Goal: Task Accomplishment & Management: Use online tool/utility

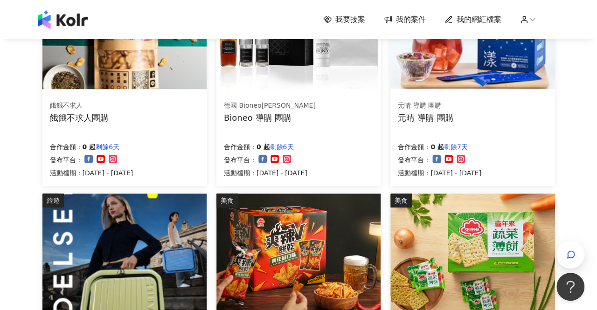
scroll to position [499, 0]
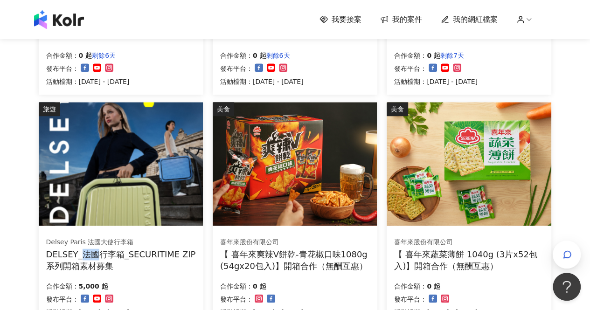
click at [82, 256] on div "DELSEY_法國行李箱_SECURITIME ZIP系列開箱素材募集" at bounding box center [121, 259] width 150 height 23
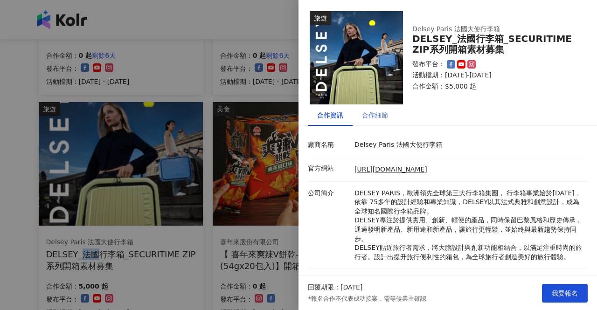
click at [384, 121] on div "合作細節" at bounding box center [374, 114] width 45 height 21
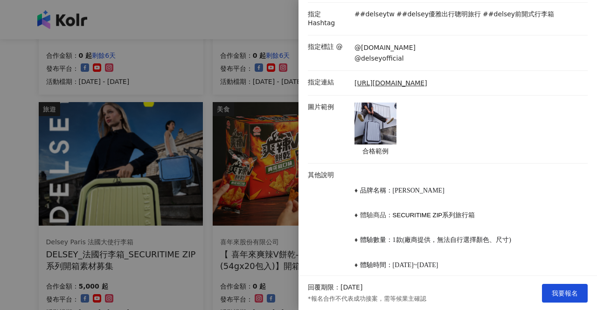
scroll to position [280, 0]
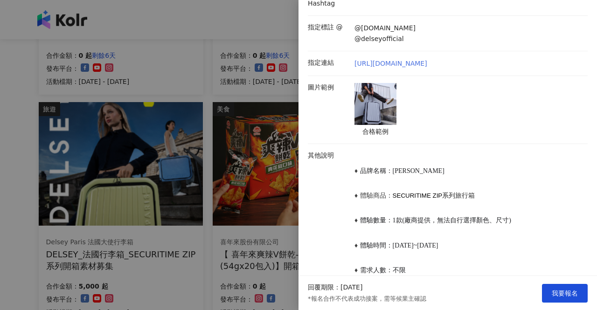
click at [420, 59] on link "[URL][DOMAIN_NAME]" at bounding box center [390, 63] width 73 height 9
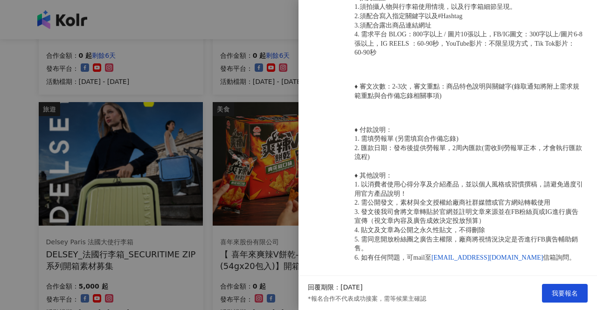
scroll to position [611, 0]
click at [0, 159] on div at bounding box center [298, 155] width 597 height 310
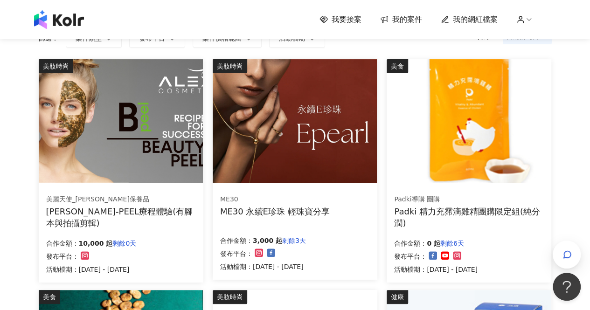
scroll to position [0, 0]
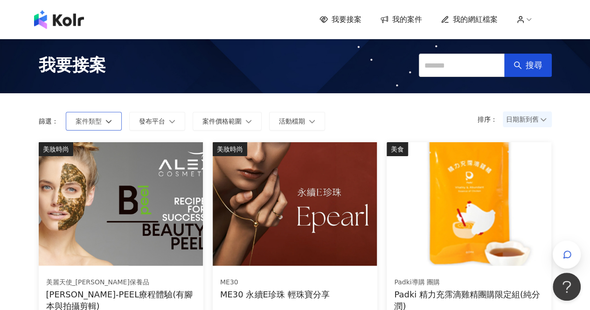
click at [113, 116] on button "案件類型" at bounding box center [94, 121] width 56 height 19
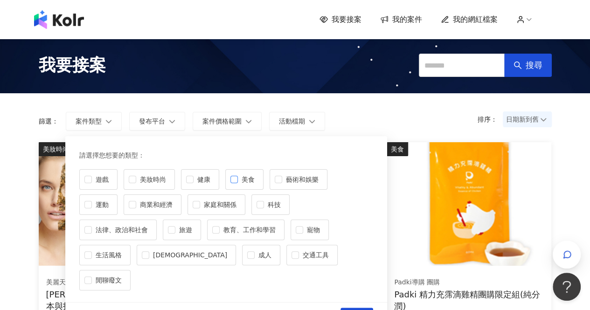
click at [234, 183] on label "美食" at bounding box center [244, 179] width 38 height 21
click at [264, 203] on span "科技" at bounding box center [274, 204] width 21 height 10
click at [130, 245] on label "生活風格" at bounding box center [104, 255] width 51 height 21
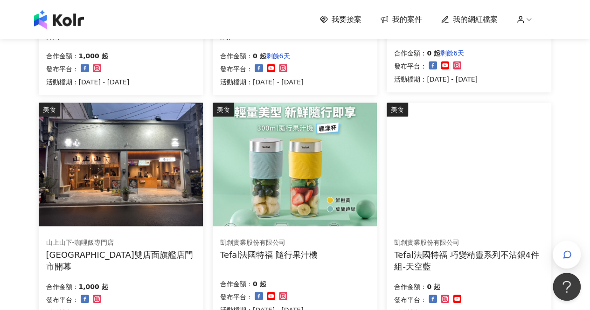
scroll to position [373, 0]
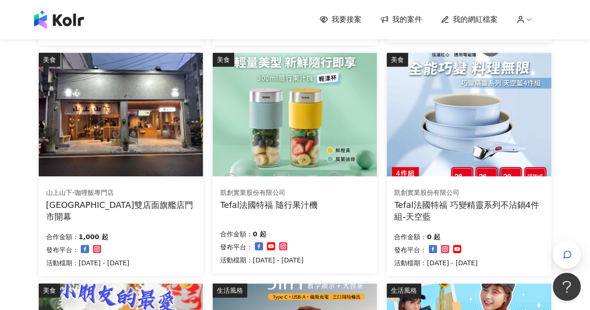
click at [291, 204] on div "Tefal法國特福 隨行果汁機" at bounding box center [268, 205] width 97 height 12
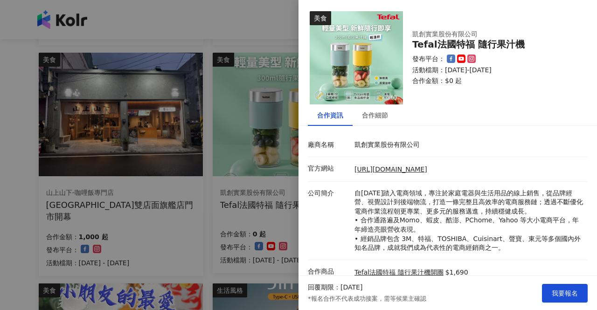
click at [2, 163] on div at bounding box center [298, 155] width 597 height 310
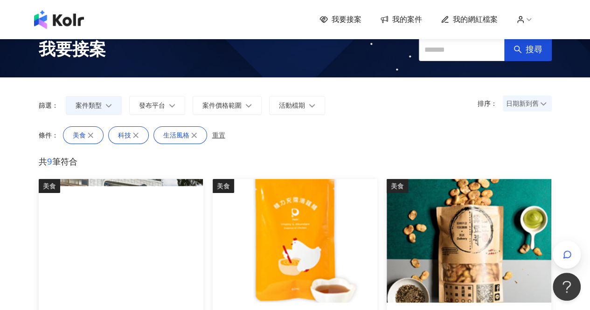
scroll to position [0, 0]
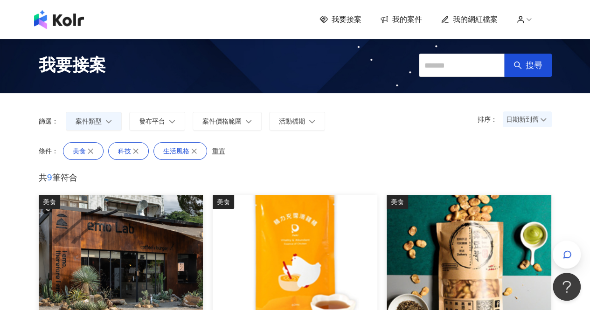
click at [48, 18] on img at bounding box center [59, 19] width 50 height 19
